Goal: Information Seeking & Learning: Learn about a topic

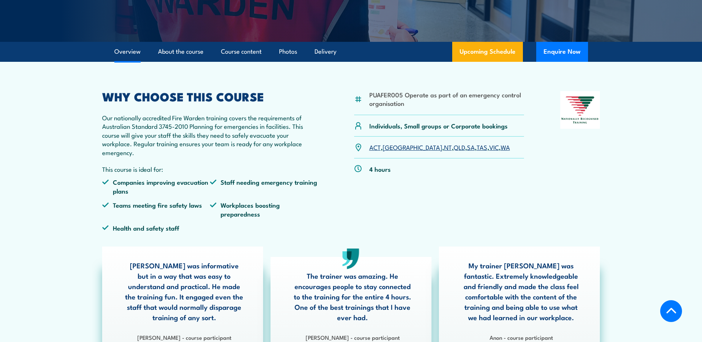
scroll to position [222, 0]
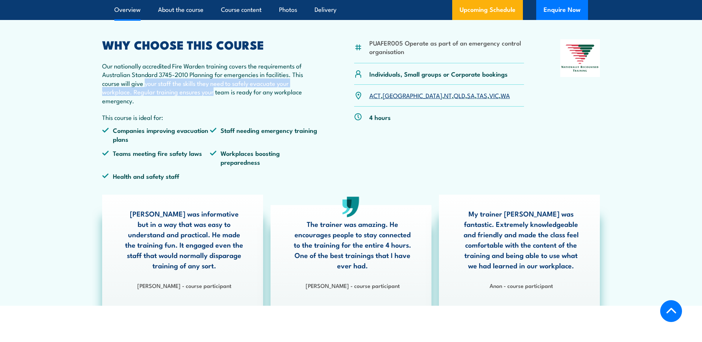
drag, startPoint x: 144, startPoint y: 83, endPoint x: 214, endPoint y: 87, distance: 70.0
click at [214, 87] on p "Our nationally accredited Fire Warden training covers the requirements of Austr…" at bounding box center [210, 82] width 216 height 43
drag, startPoint x: 214, startPoint y: 87, endPoint x: 303, endPoint y: 104, distance: 90.0
click at [303, 104] on p "Our nationally accredited Fire Warden training covers the requirements of Austr…" at bounding box center [210, 82] width 216 height 43
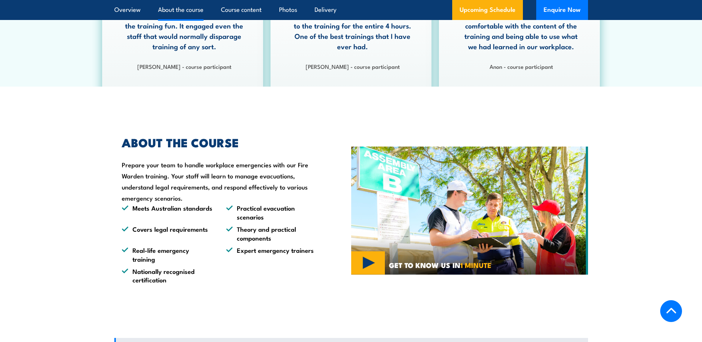
scroll to position [481, 0]
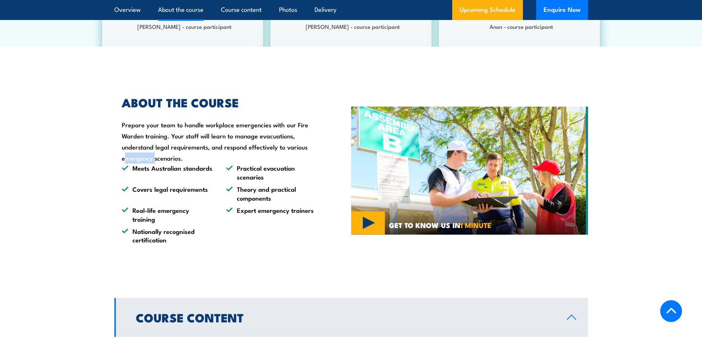
drag, startPoint x: 264, startPoint y: 147, endPoint x: 290, endPoint y: 147, distance: 25.2
click at [290, 147] on div "ABOUT THE COURSE Prepare your team to handle workplace emergencies with our Fir…" at bounding box center [215, 170] width 203 height 147
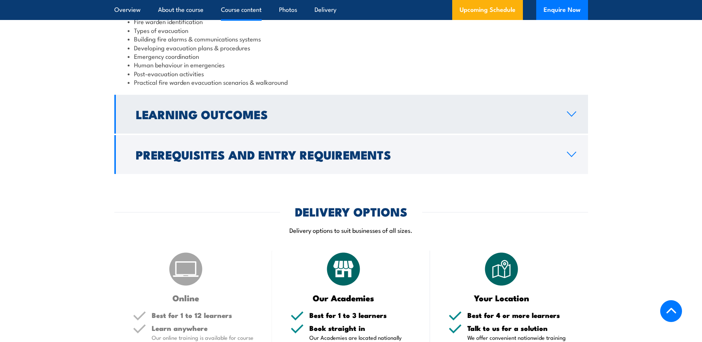
scroll to position [888, 0]
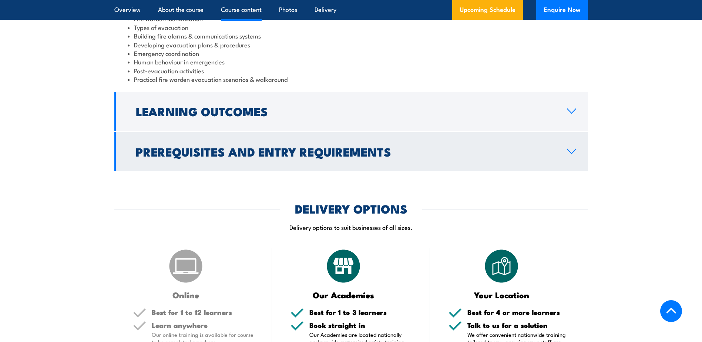
click at [567, 155] on link "Prerequisites and Entry Requirements" at bounding box center [350, 151] width 473 height 39
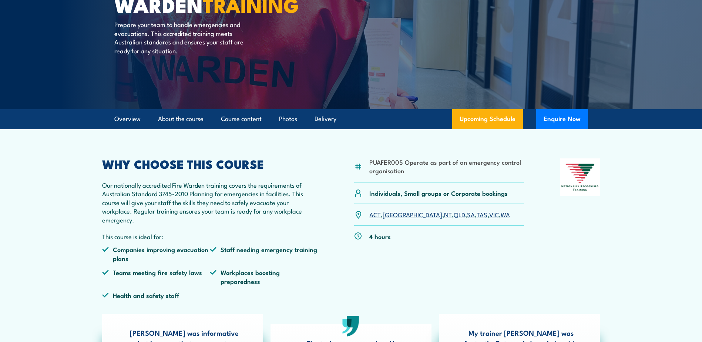
scroll to position [185, 0]
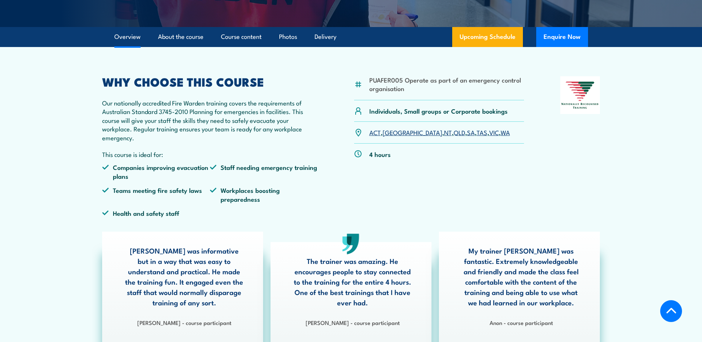
click at [161, 109] on p "Our nationally accredited Fire Warden training covers the requirements of Austr…" at bounding box center [210, 119] width 216 height 43
drag, startPoint x: 163, startPoint y: 108, endPoint x: 183, endPoint y: 108, distance: 19.6
click at [183, 108] on p "Our nationally accredited Fire Warden training covers the requirements of Austr…" at bounding box center [210, 119] width 216 height 43
drag, startPoint x: 183, startPoint y: 108, endPoint x: 156, endPoint y: 111, distance: 26.8
click at [155, 110] on p "Our nationally accredited Fire Warden training covers the requirements of Austr…" at bounding box center [210, 119] width 216 height 43
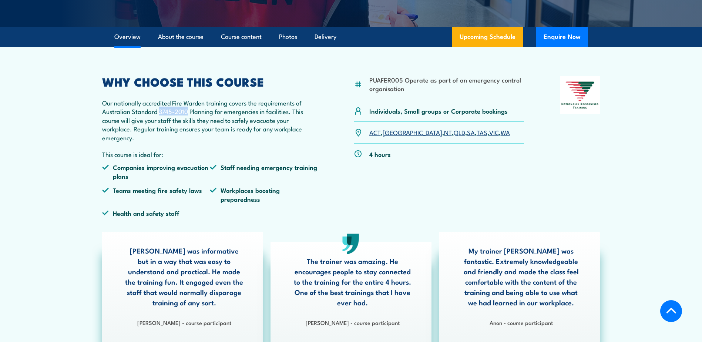
drag, startPoint x: 159, startPoint y: 109, endPoint x: 189, endPoint y: 109, distance: 30.0
click at [189, 109] on p "Our nationally accredited Fire Warden training covers the requirements of Austr…" at bounding box center [210, 119] width 216 height 43
copy p "3745-2010"
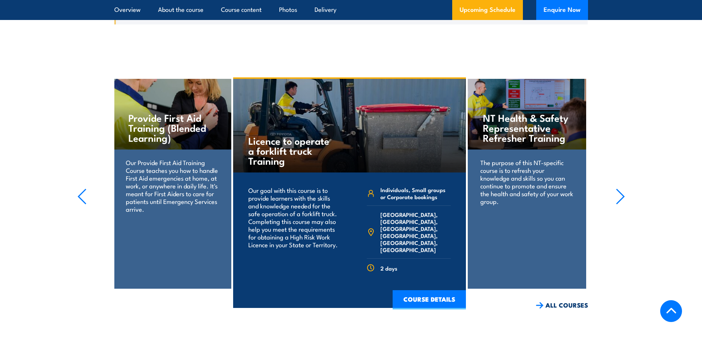
click at [621, 188] on icon "button" at bounding box center [619, 196] width 9 height 16
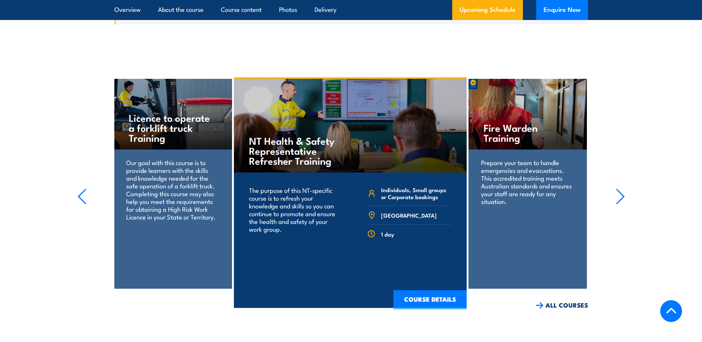
click at [621, 188] on icon "button" at bounding box center [619, 196] width 9 height 16
